Goal: Task Accomplishment & Management: Use online tool/utility

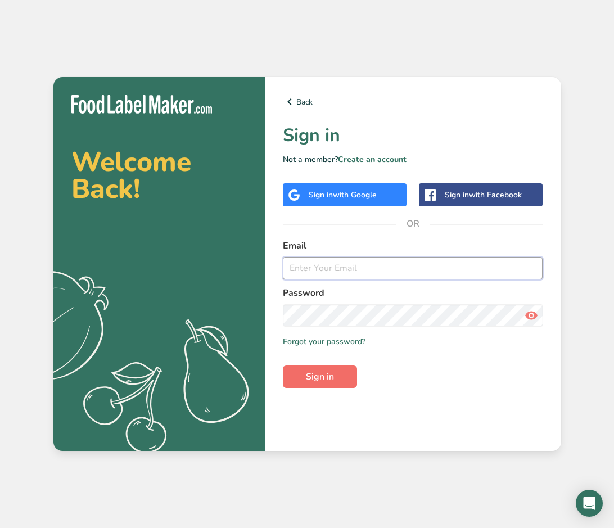
type input "Hueytyge@gmail.com"
click at [340, 378] on button "Sign in" at bounding box center [320, 377] width 74 height 23
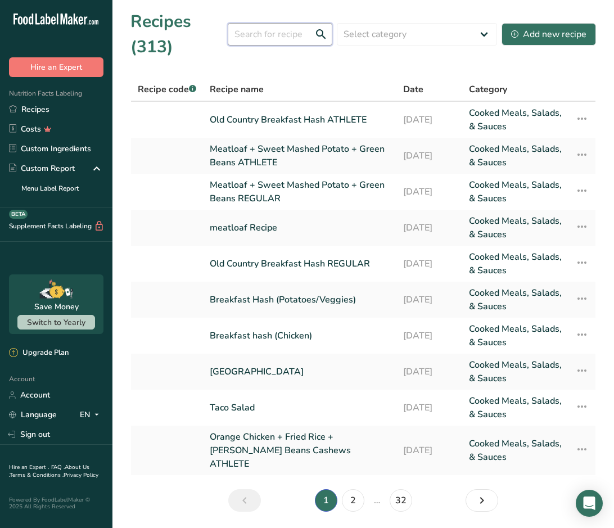
click at [271, 33] on input "text" at bounding box center [280, 34] width 105 height 23
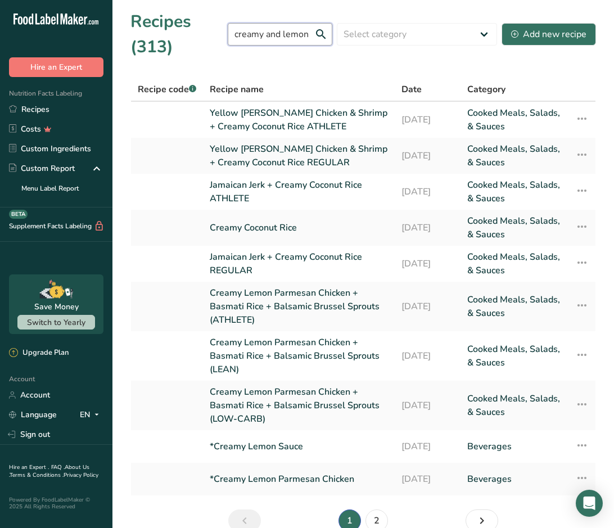
scroll to position [0, 1]
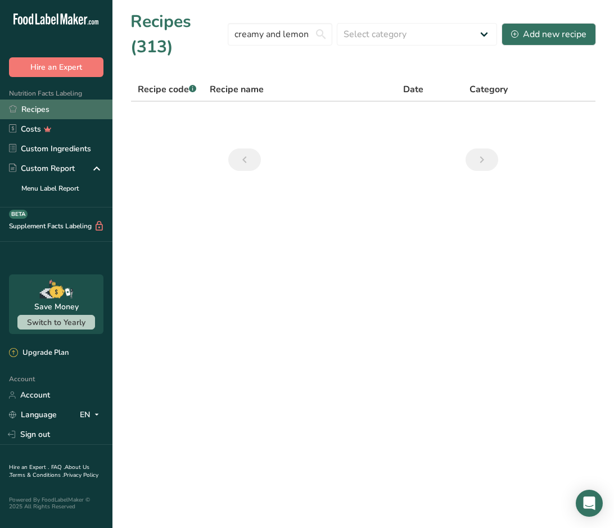
click at [53, 110] on link "Recipes" at bounding box center [56, 110] width 113 height 20
click at [55, 109] on link "Recipes" at bounding box center [56, 110] width 113 height 20
click at [302, 35] on input "creamy and lemon" at bounding box center [280, 34] width 105 height 23
click at [323, 34] on input "creamy and lemon" at bounding box center [280, 34] width 105 height 23
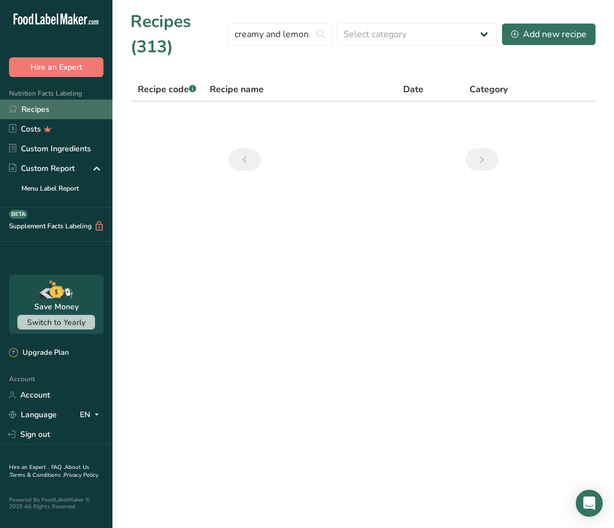
click at [70, 105] on link "Recipes" at bounding box center [56, 110] width 113 height 20
drag, startPoint x: 313, startPoint y: 34, endPoint x: 265, endPoint y: 35, distance: 47.8
click at [265, 35] on input "creamy and lemon" at bounding box center [280, 34] width 105 height 23
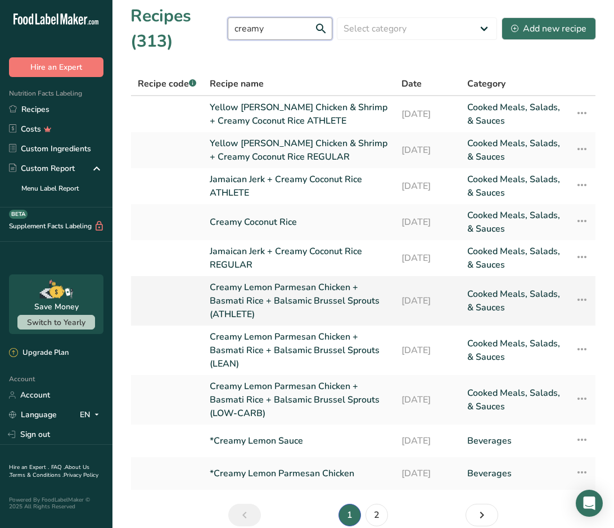
scroll to position [0, 0]
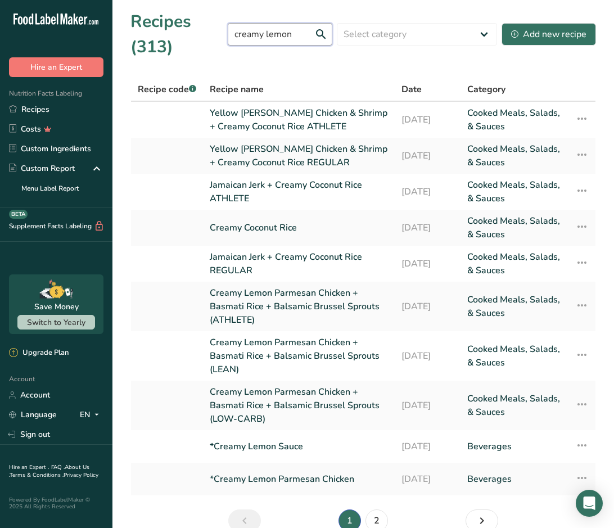
type input "creamy lemon"
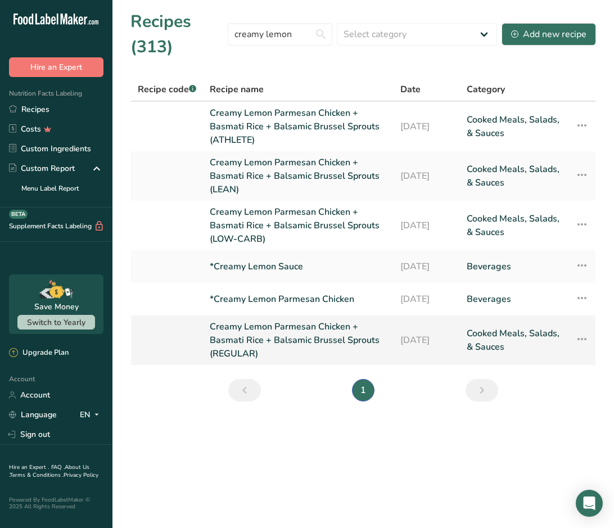
click at [259, 334] on link "Creamy Lemon Parmesan Chicken + Basmati Rice + Balsamic Brussel Sprouts (REGULA…" at bounding box center [298, 340] width 177 height 41
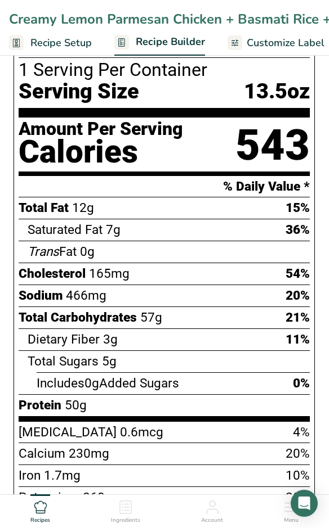
scroll to position [506, 0]
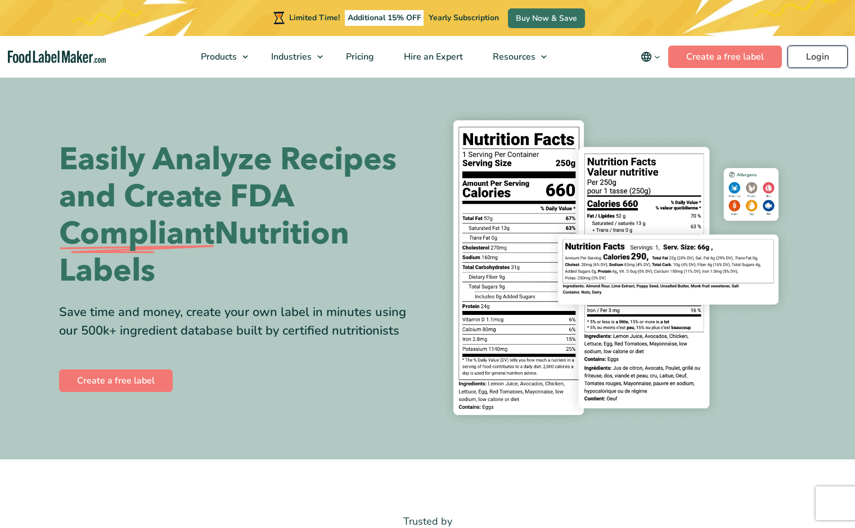
drag, startPoint x: 0, startPoint y: 0, endPoint x: 814, endPoint y: 52, distance: 815.8
click at [814, 52] on link "Login" at bounding box center [818, 57] width 60 height 23
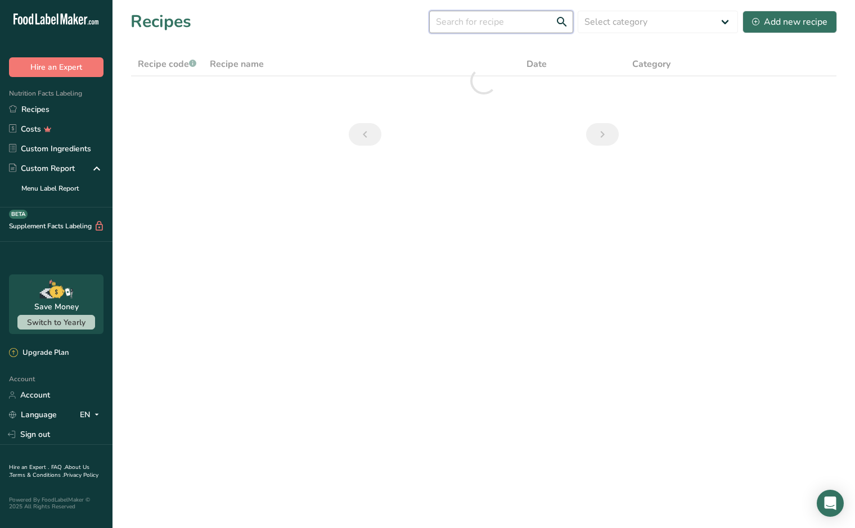
click at [513, 23] on input "text" at bounding box center [501, 22] width 144 height 23
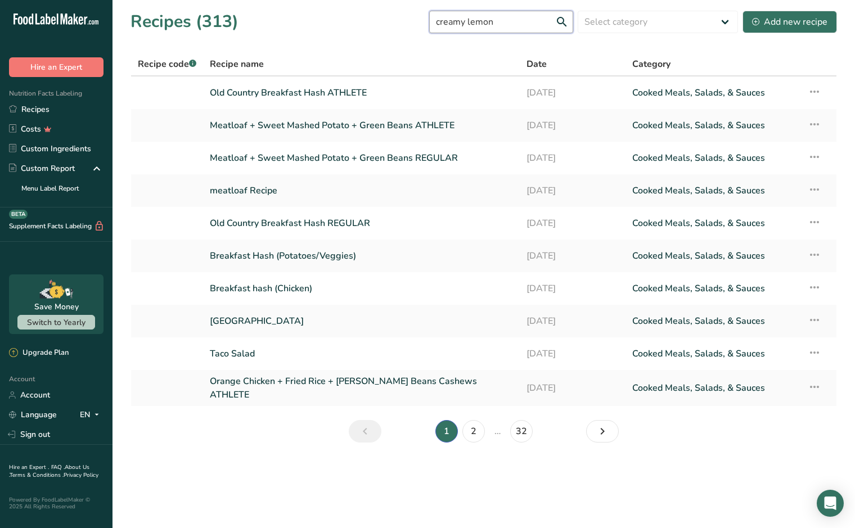
type input "creamy lemon"
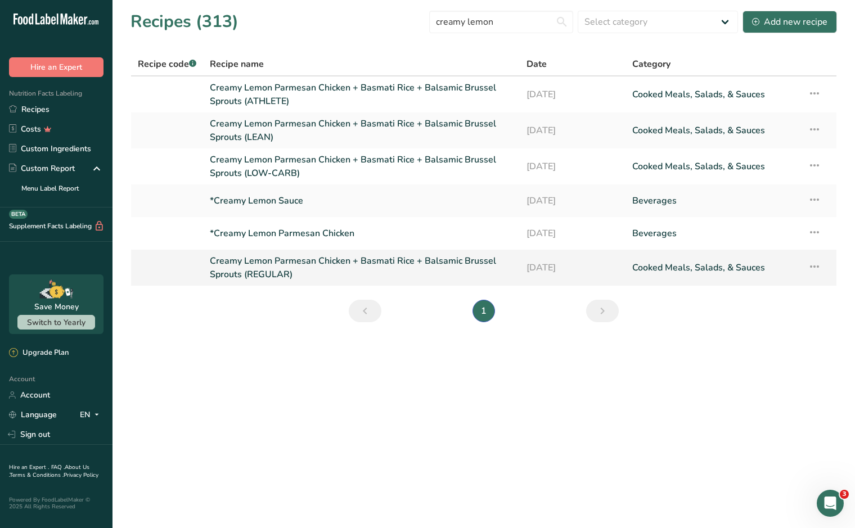
click at [280, 266] on link "Creamy Lemon Parmesan Chicken + Basmati Rice + Balsamic Brussel Sprouts (REGULA…" at bounding box center [361, 267] width 303 height 27
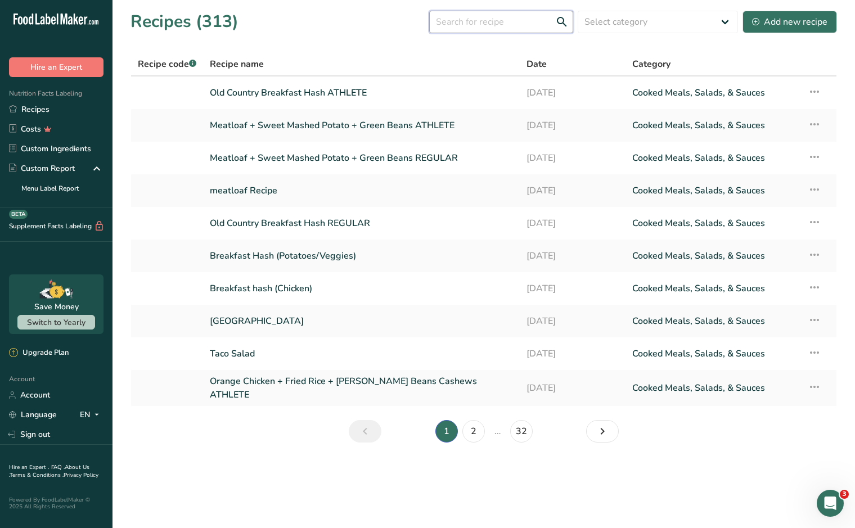
click at [515, 20] on input "text" at bounding box center [501, 22] width 144 height 23
type input "creamy lemon"
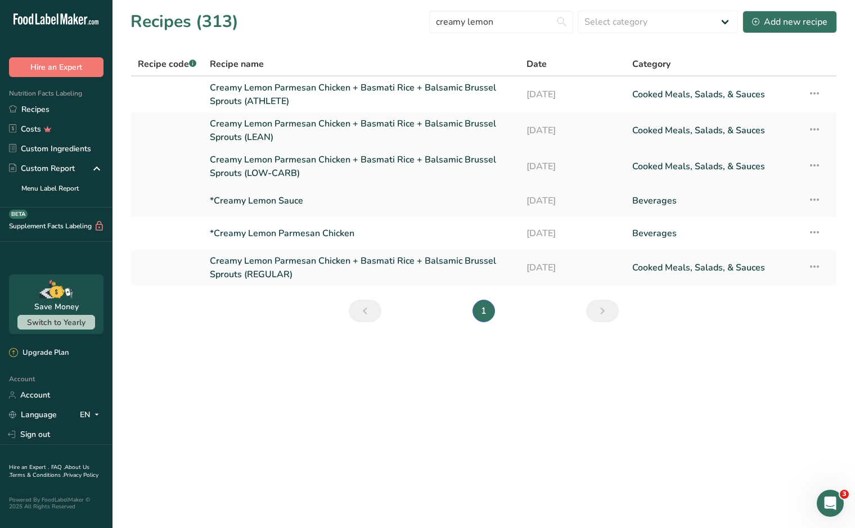
click at [312, 161] on link "Creamy Lemon Parmesan Chicken + Basmati Rice + Balsamic Brussel Sprouts (LOW-CA…" at bounding box center [361, 166] width 303 height 27
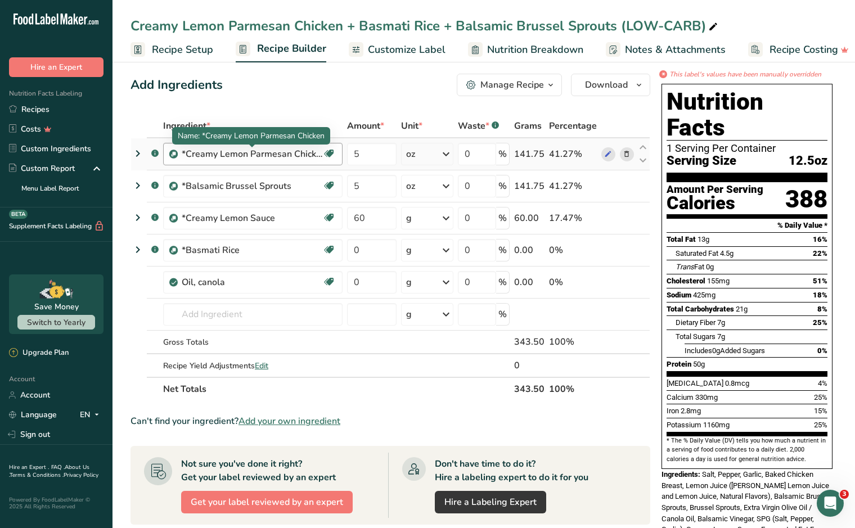
scroll to position [56, 0]
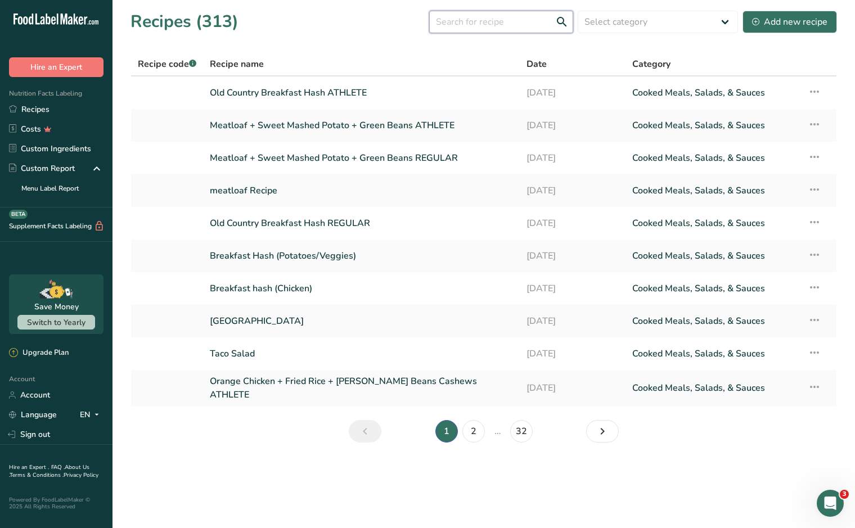
click at [492, 19] on input "text" at bounding box center [501, 22] width 144 height 23
type input "creamy lemon"
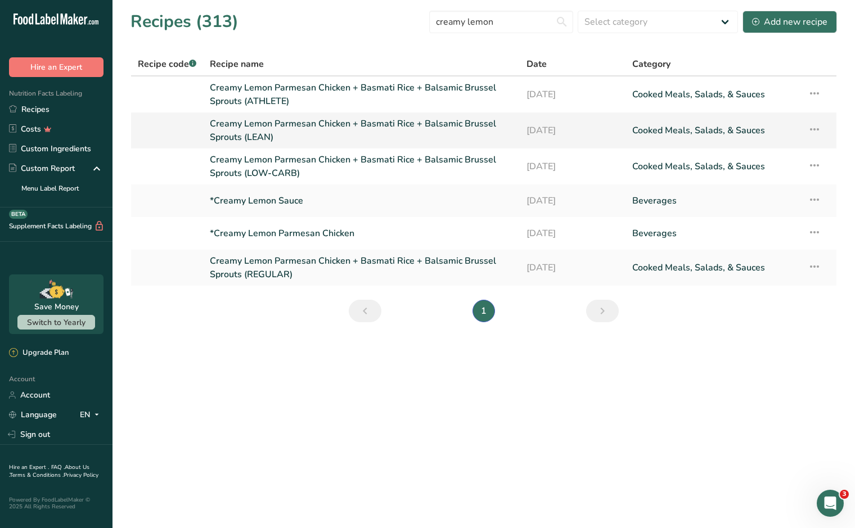
click at [279, 125] on link "Creamy Lemon Parmesan Chicken + Basmati Rice + Balsamic Brussel Sprouts (LEAN)" at bounding box center [361, 130] width 303 height 27
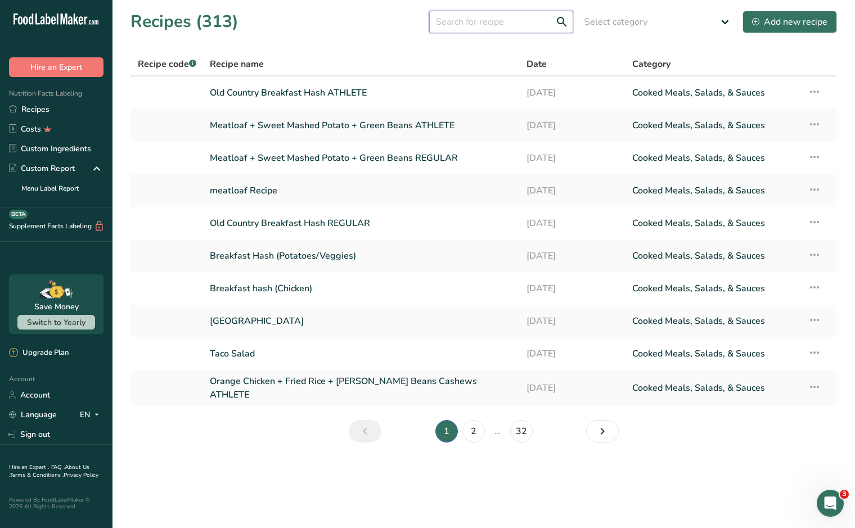
click at [501, 20] on input "text" at bounding box center [501, 22] width 144 height 23
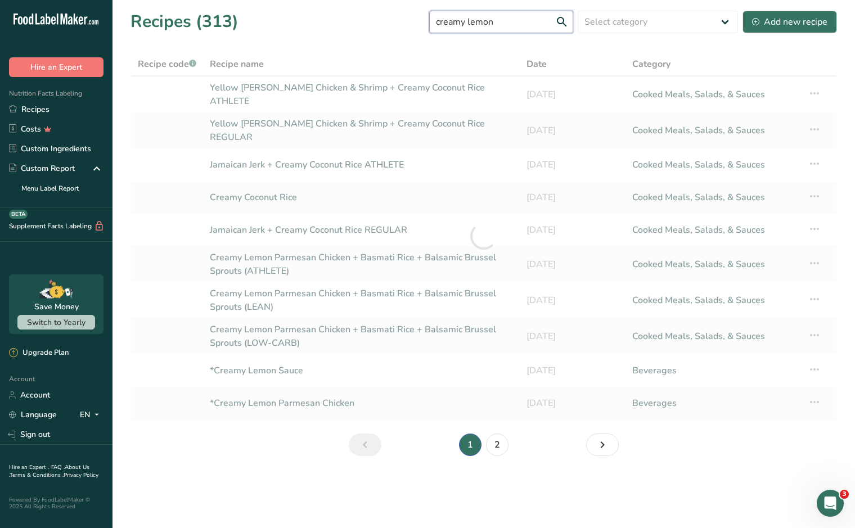
type input "creamy lemon"
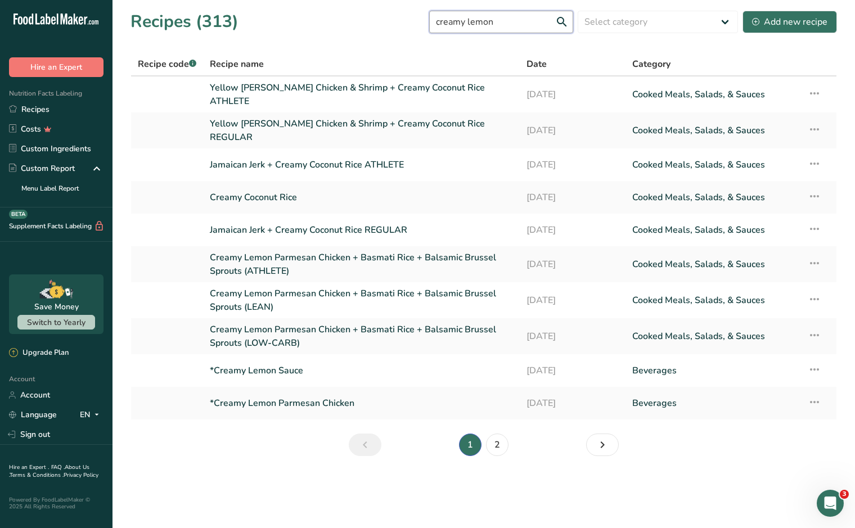
click at [559, 19] on input "creamy lemon" at bounding box center [501, 22] width 144 height 23
click at [544, 20] on input "creamy lemon" at bounding box center [501, 22] width 144 height 23
click at [261, 261] on link "Creamy Lemon Parmesan Chicken + Basmati Rice + Balsamic Brussel Sprouts (ATHLET…" at bounding box center [361, 264] width 303 height 27
